Goal: Task Accomplishment & Management: Use online tool/utility

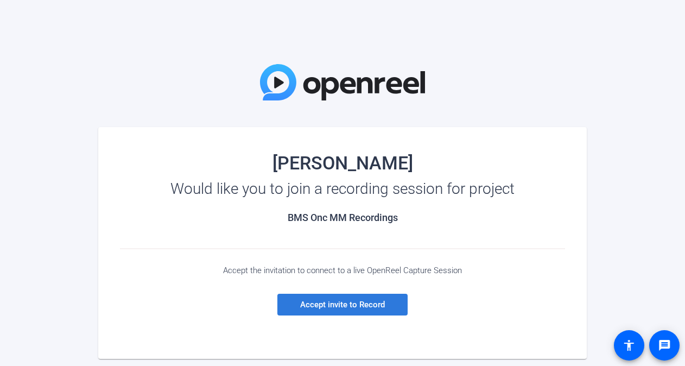
click at [330, 304] on span "Accept invite to Record" at bounding box center [342, 304] width 85 height 10
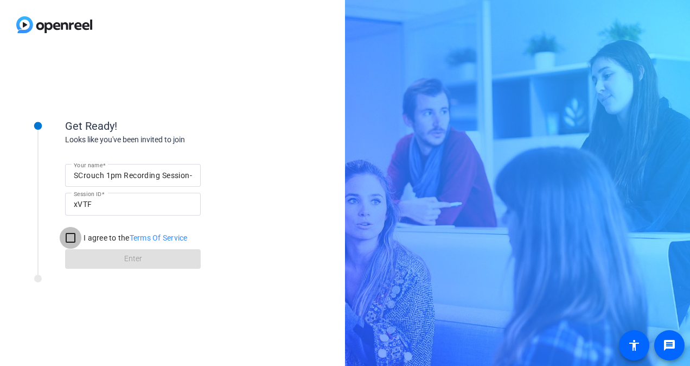
click at [72, 234] on input "I agree to the Terms Of Service" at bounding box center [71, 238] width 22 height 22
checkbox input "true"
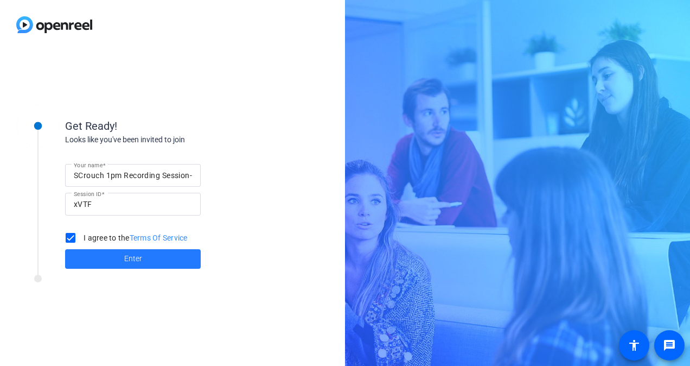
click at [137, 259] on span "Enter" at bounding box center [133, 258] width 18 height 11
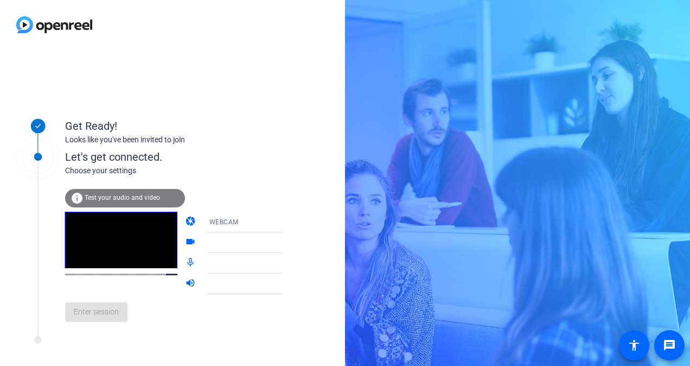
click at [286, 243] on icon at bounding box center [292, 242] width 13 height 13
click at [119, 196] on span "Test your audio and video" at bounding box center [122, 198] width 75 height 8
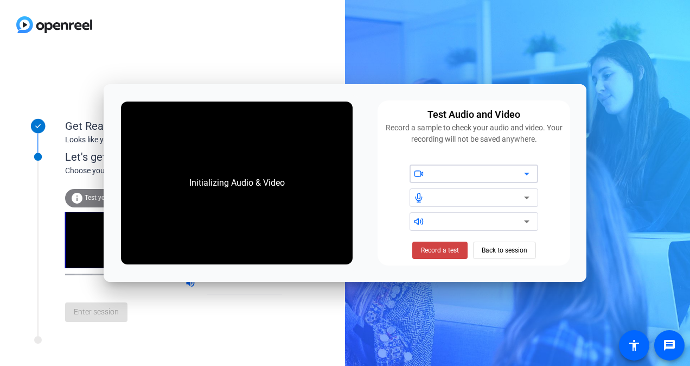
click at [523, 173] on icon at bounding box center [526, 173] width 13 height 13
click at [424, 174] on span at bounding box center [420, 173] width 20 height 8
click at [509, 253] on span "Back to session" at bounding box center [505, 250] width 46 height 21
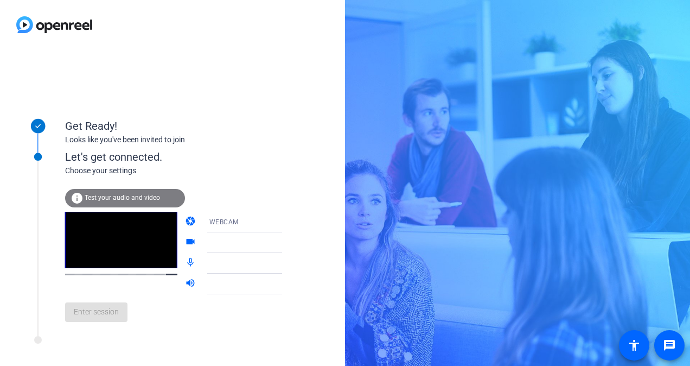
click at [290, 221] on icon at bounding box center [292, 222] width 5 height 3
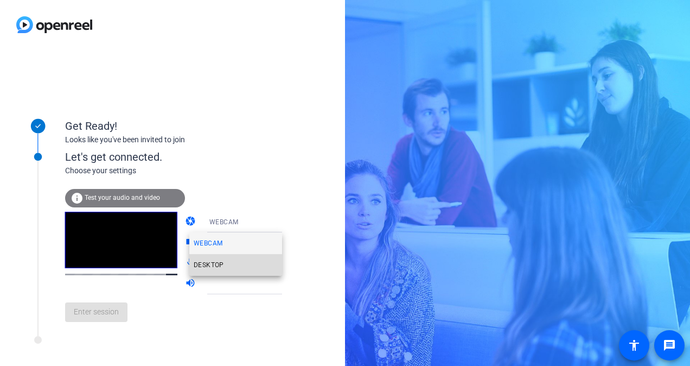
click at [230, 263] on mat-option "DESKTOP" at bounding box center [235, 265] width 93 height 22
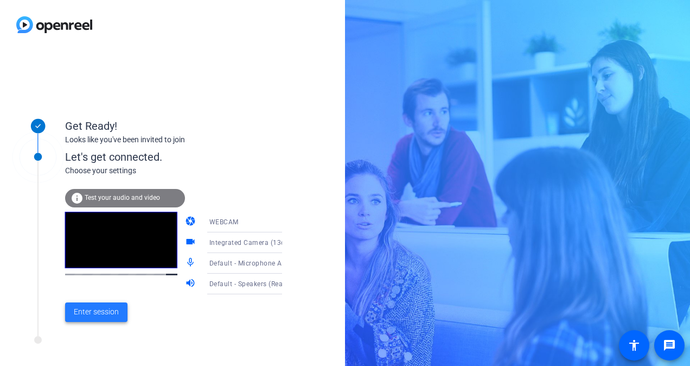
click at [111, 312] on span "Enter session" at bounding box center [96, 311] width 45 height 11
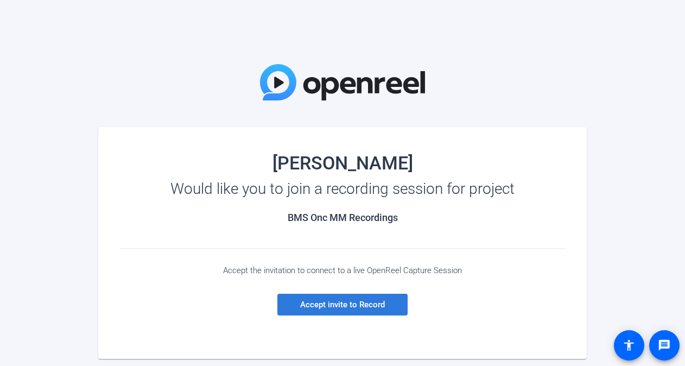
click at [336, 306] on span "Accept invite to Record" at bounding box center [342, 304] width 85 height 10
